Goal: Check status: Check status

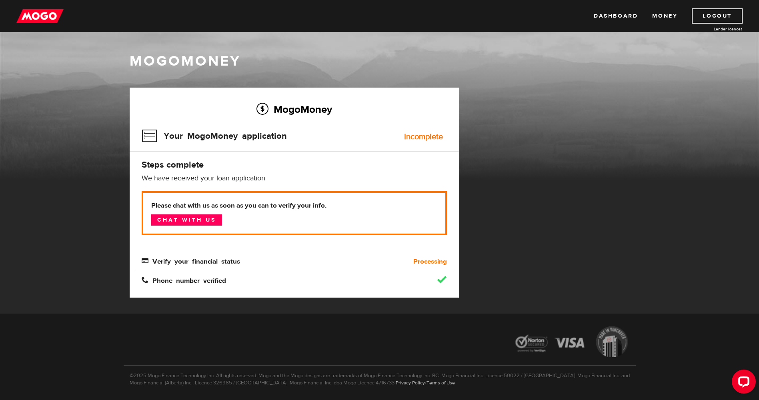
click at [156, 135] on h3 "Your MogoMoney application" at bounding box center [214, 136] width 145 height 21
click at [675, 16] on link "Money" at bounding box center [664, 15] width 25 height 15
click at [440, 142] on div "Your MogoMoney application Incomplete" at bounding box center [294, 139] width 305 height 26
click at [618, 14] on link "Dashboard" at bounding box center [616, 15] width 44 height 15
